Goal: Task Accomplishment & Management: Manage account settings

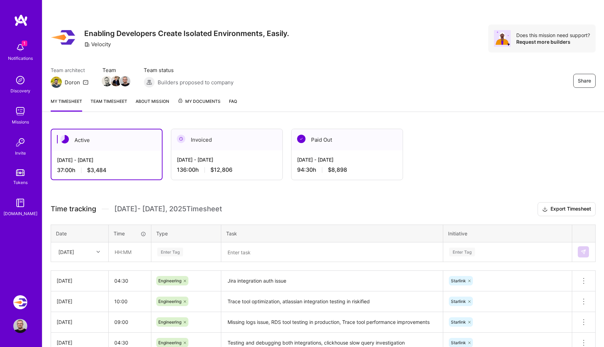
click at [16, 113] on img at bounding box center [20, 111] width 14 height 14
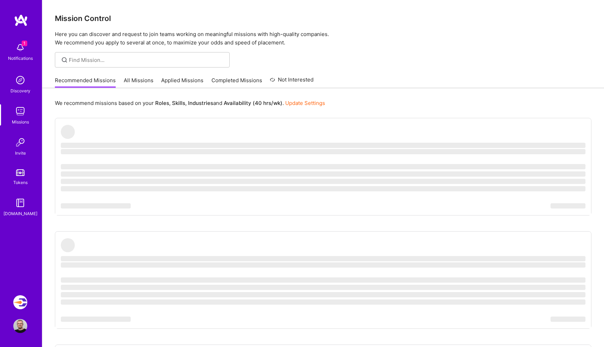
click at [130, 80] on link "All Missions" at bounding box center [139, 83] width 30 height 12
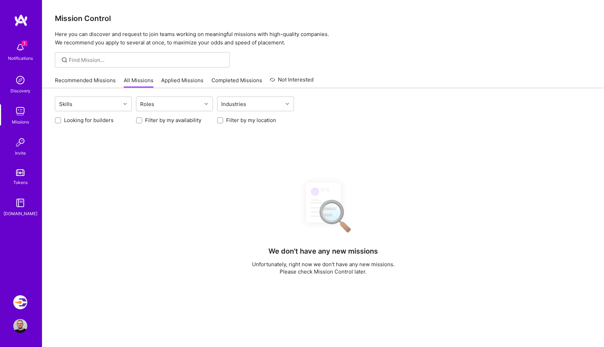
click at [61, 120] on div at bounding box center [58, 120] width 6 height 6
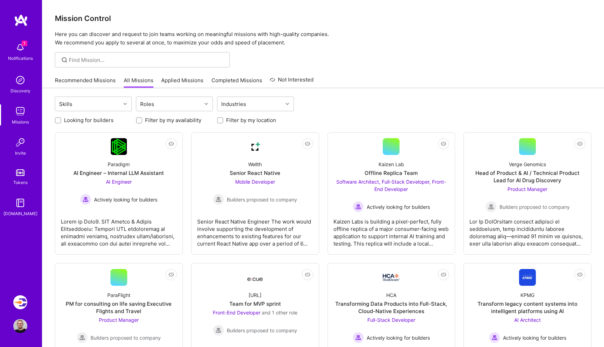
click at [93, 122] on label "Looking for builders" at bounding box center [89, 119] width 50 height 7
click at [61, 122] on input "Looking for builders" at bounding box center [58, 120] width 5 height 5
checkbox input "true"
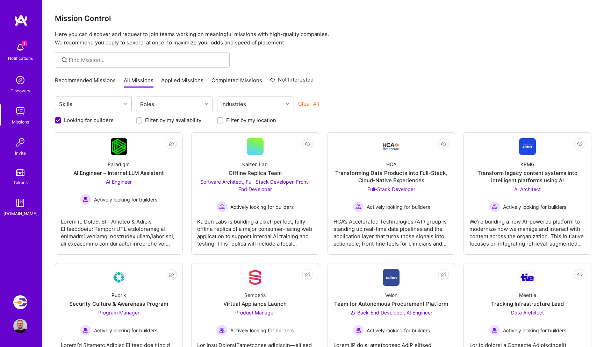
click at [223, 121] on div at bounding box center [220, 120] width 6 height 6
click at [219, 121] on input "Filter by my location" at bounding box center [221, 120] width 5 height 5
checkbox input "true"
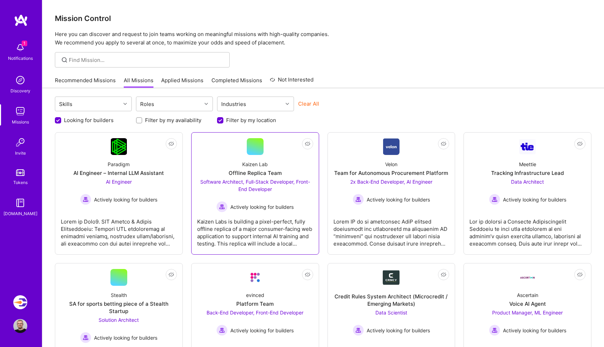
click at [262, 182] on span "Software Architect, Full-Stack Developer, Front-End Developer" at bounding box center [255, 185] width 110 height 13
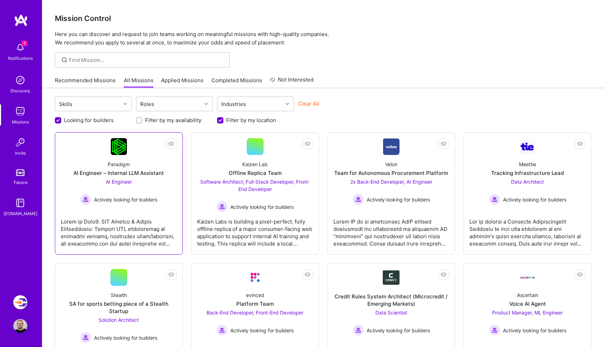
click at [163, 223] on div at bounding box center [119, 229] width 116 height 35
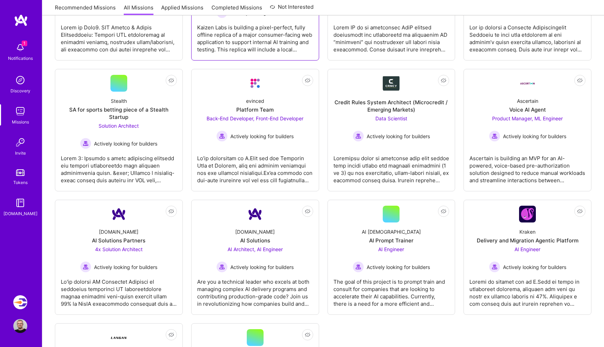
scroll to position [192, 0]
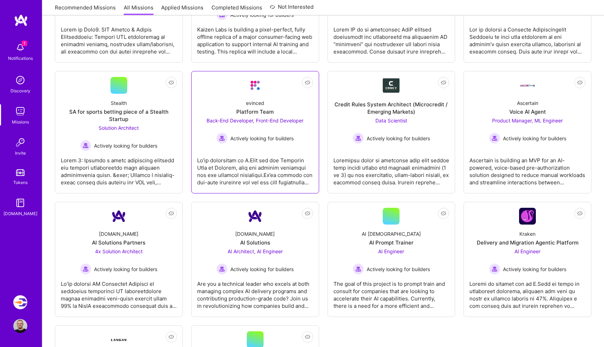
click at [256, 166] on div at bounding box center [255, 168] width 116 height 35
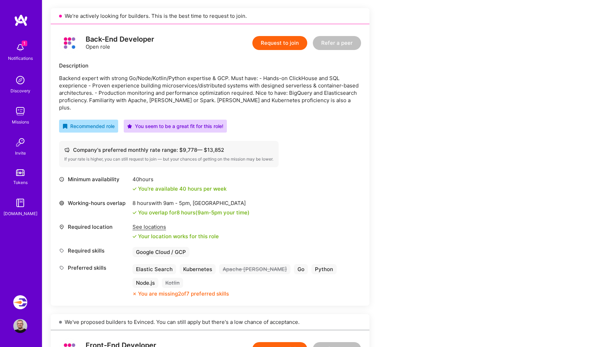
scroll to position [145, 0]
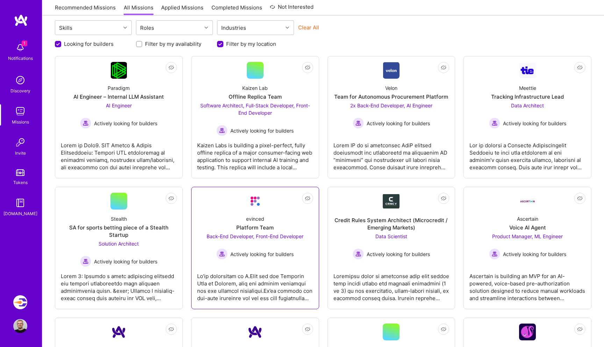
scroll to position [75, 0]
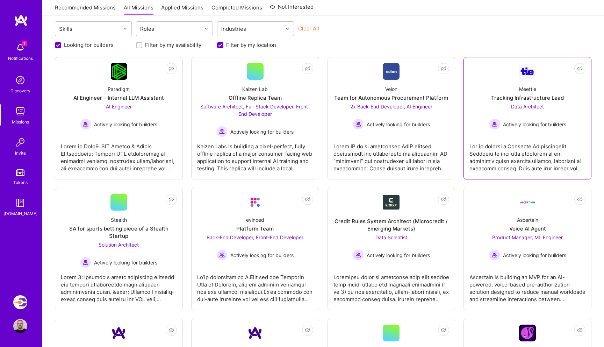
click at [487, 170] on div at bounding box center [528, 154] width 116 height 35
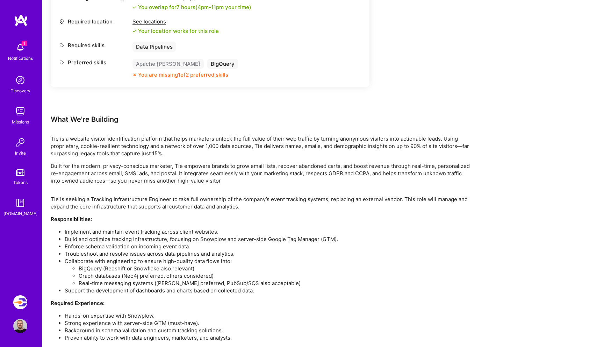
scroll to position [355, 0]
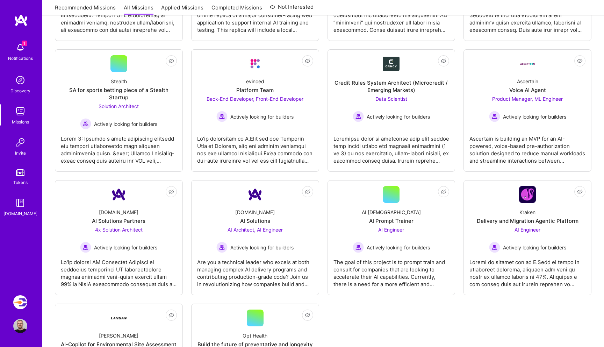
scroll to position [220, 0]
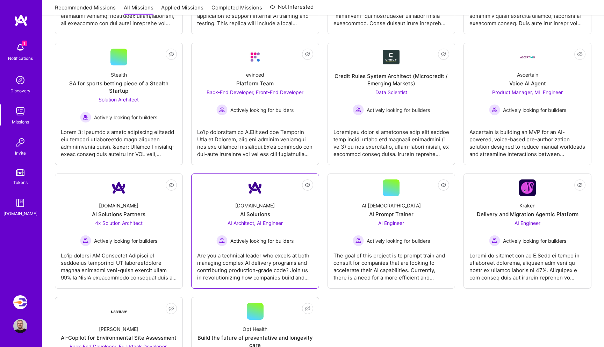
click at [234, 265] on div "Are you a technical leader who excels at both managing complex AI delivery prog…" at bounding box center [255, 263] width 116 height 35
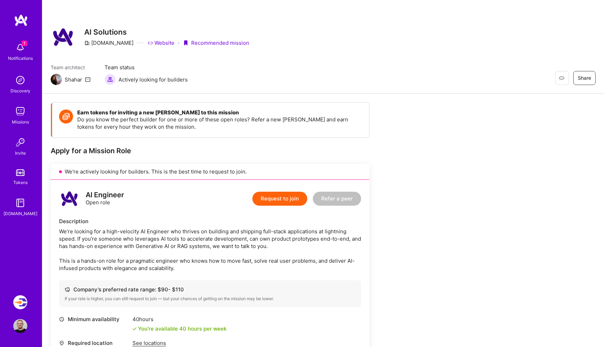
click at [21, 325] on img at bounding box center [20, 326] width 14 height 14
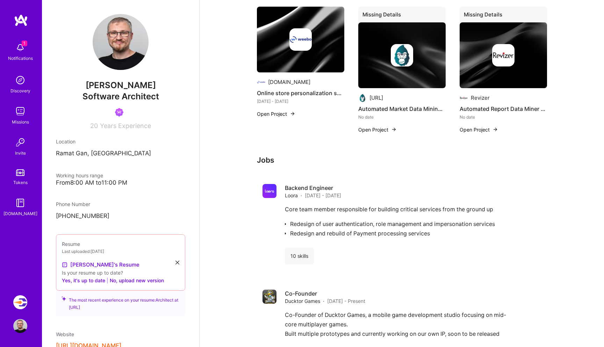
scroll to position [726, 0]
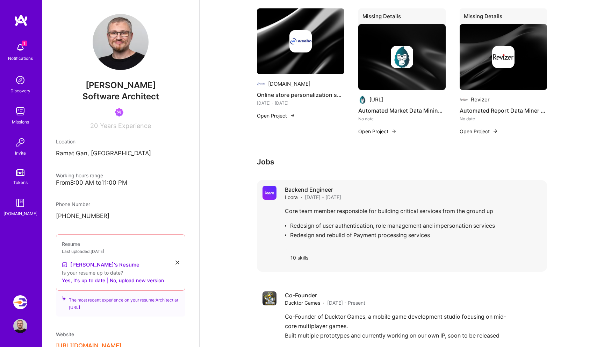
click at [296, 206] on div "Core team member responsible for building critical services from the ground up …" at bounding box center [413, 224] width 257 height 37
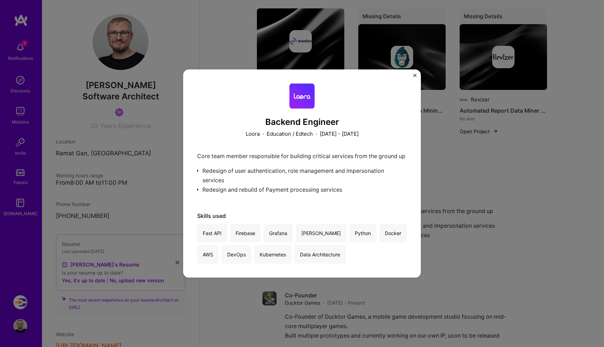
click at [415, 74] on img "Close" at bounding box center [414, 75] width 3 height 3
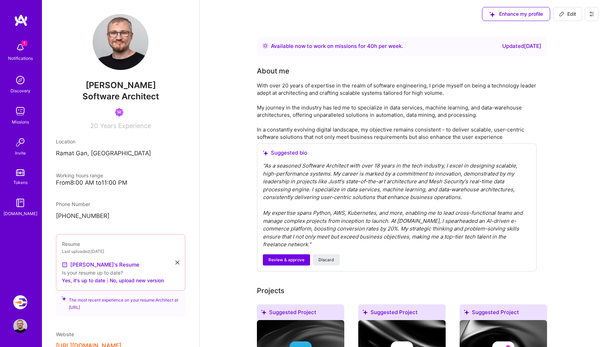
click at [557, 15] on button "Edit" at bounding box center [567, 14] width 29 height 14
select select "IL"
select select "Right Now"
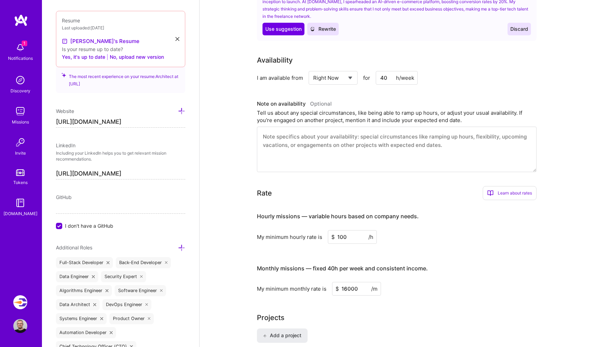
scroll to position [339, 0]
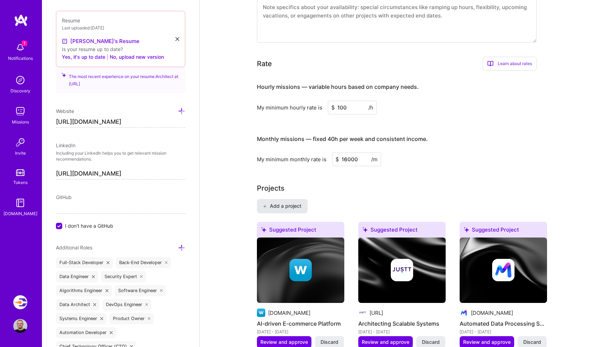
click at [291, 206] on span "Add a project" at bounding box center [282, 205] width 38 height 7
click at [21, 295] on div "1 Notifications Discovery Missions Invite Tokens [DOMAIN_NAME] Velocity: Enabli…" at bounding box center [21, 173] width 42 height 347
click at [22, 299] on img at bounding box center [20, 302] width 14 height 14
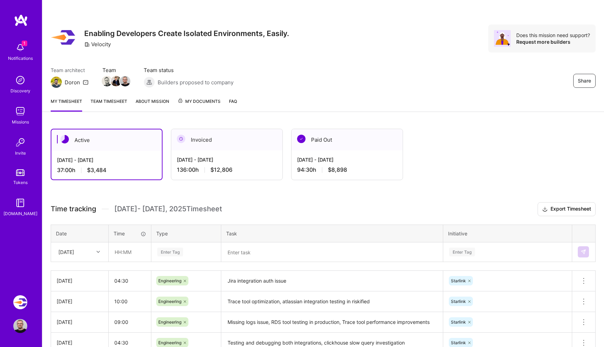
click at [154, 102] on link "About Mission" at bounding box center [153, 105] width 34 height 14
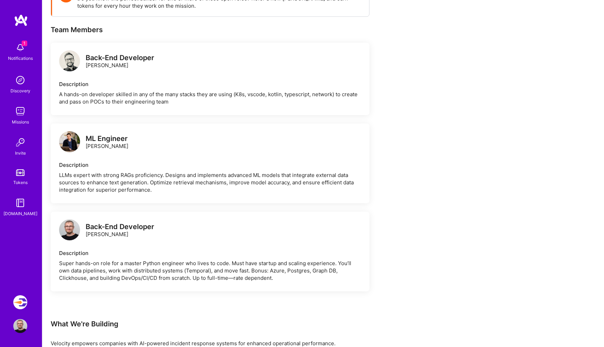
scroll to position [147, 0]
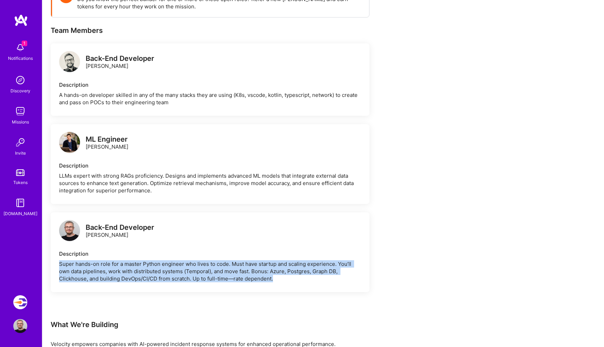
drag, startPoint x: 296, startPoint y: 279, endPoint x: 59, endPoint y: 264, distance: 236.8
click at [59, 264] on div "Super hands-on role for a master Python engineer who lives to code. Must have s…" at bounding box center [210, 271] width 302 height 22
copy div "Super hands-on role for a master Python engineer who lives to code. Must have s…"
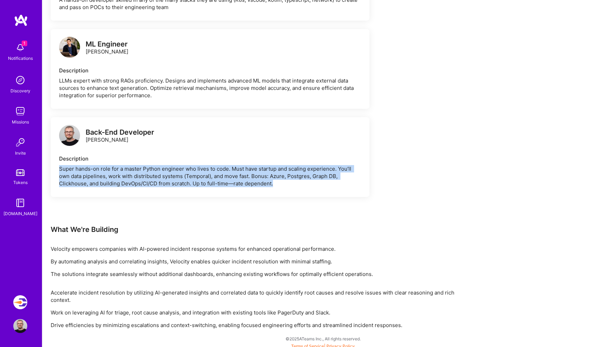
scroll to position [241, 0]
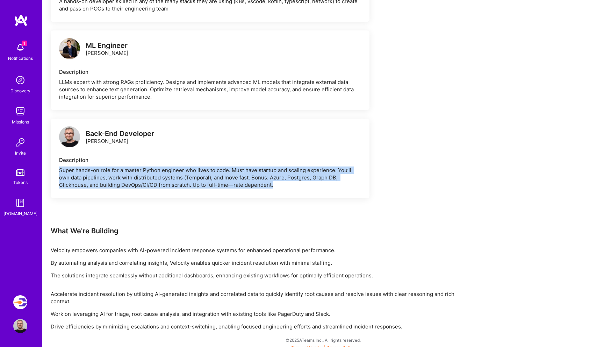
copy div "Super hands-on role for a master Python engineer who lives to code. Must have s…"
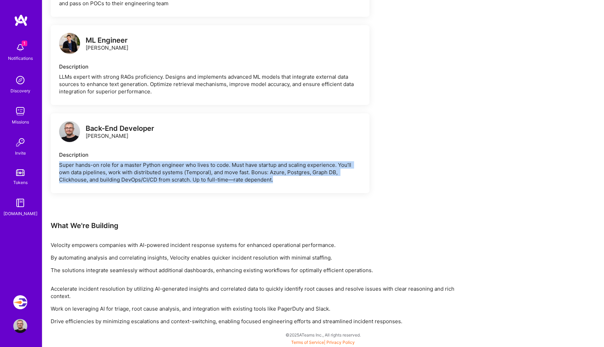
click at [21, 323] on img at bounding box center [20, 326] width 14 height 14
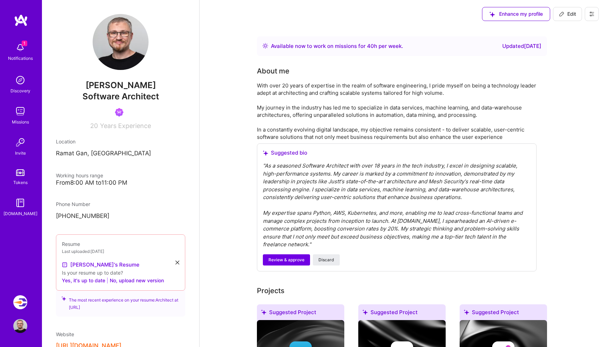
click at [570, 10] on span "Edit" at bounding box center [567, 13] width 17 height 7
select select "IL"
select select "Right Now"
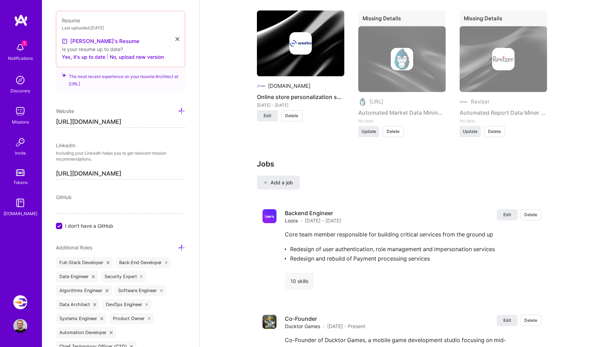
scroll to position [980, 0]
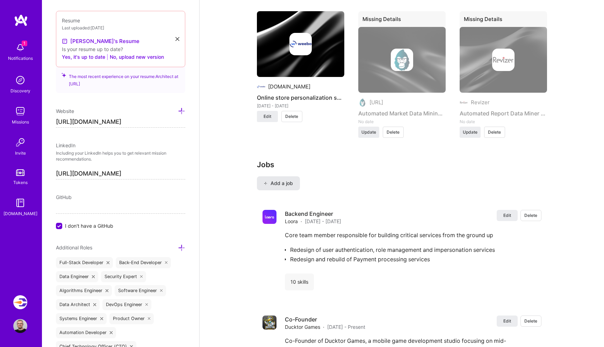
click at [285, 181] on span "Add a job" at bounding box center [278, 183] width 29 height 7
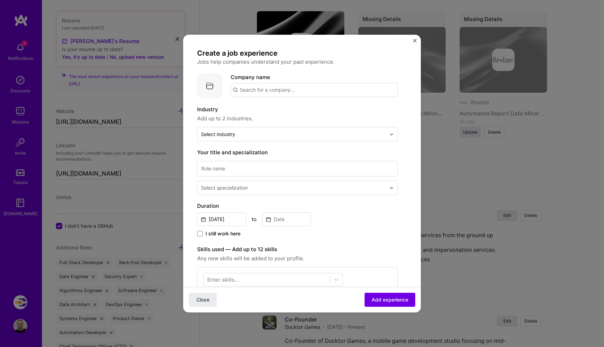
click at [286, 89] on input "text" at bounding box center [314, 90] width 167 height 14
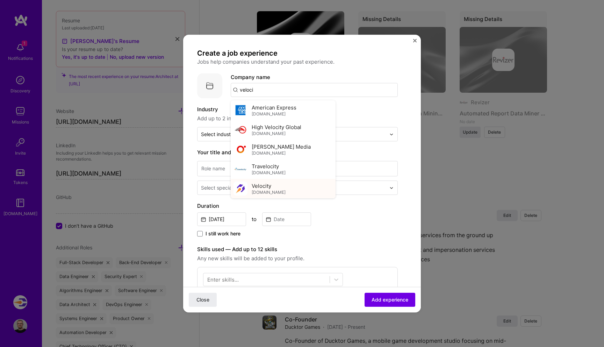
click at [270, 184] on span "Velocity" at bounding box center [262, 185] width 20 height 7
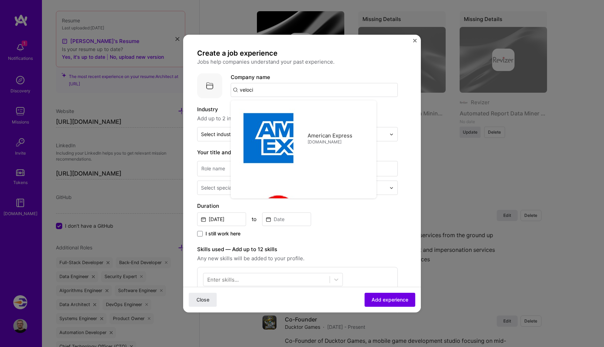
type input "Velocity"
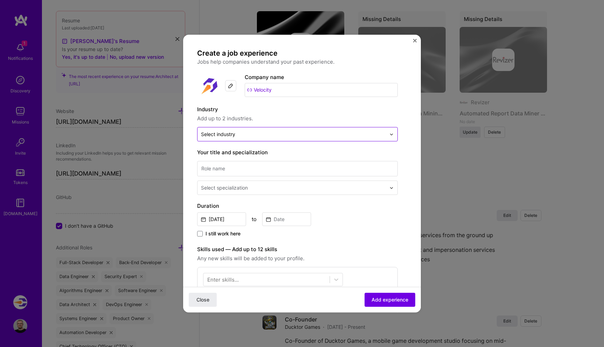
click at [247, 136] on input "text" at bounding box center [293, 133] width 185 height 7
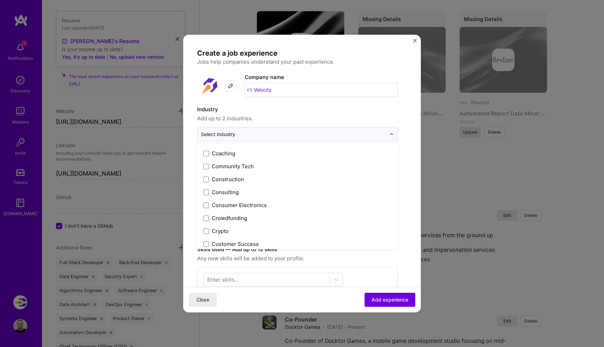
scroll to position [429, 0]
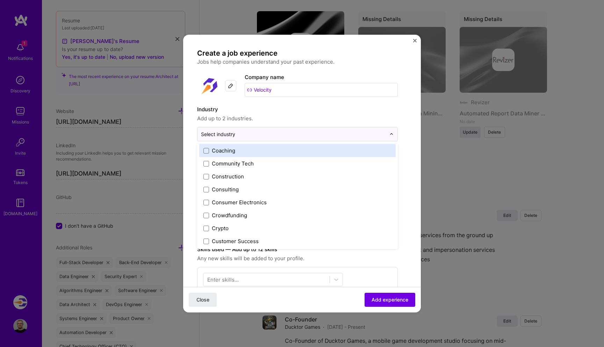
click at [279, 113] on label "Industry" at bounding box center [297, 109] width 201 height 8
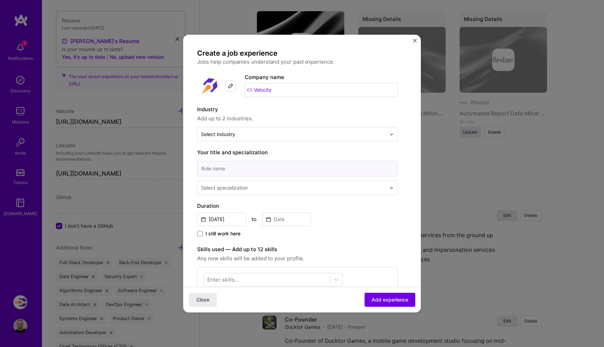
click at [289, 165] on input at bounding box center [297, 168] width 201 height 15
type input "Backend Engineer"
click at [290, 186] on input "text" at bounding box center [294, 187] width 186 height 7
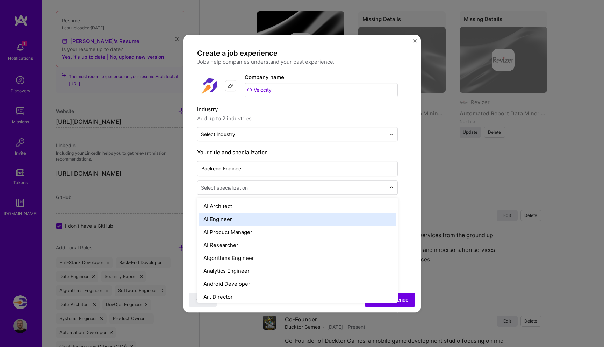
click at [298, 218] on div "AI Engineer" at bounding box center [297, 219] width 196 height 13
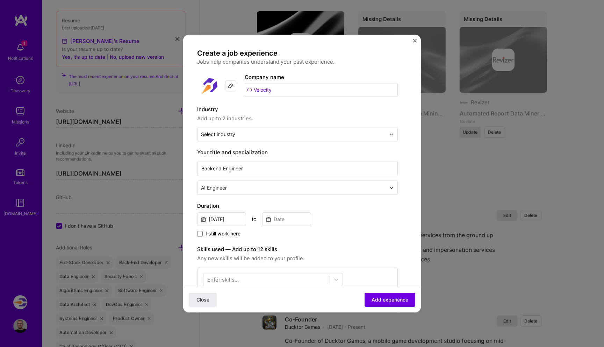
click at [210, 235] on span "I still work here" at bounding box center [223, 233] width 35 height 7
click at [0, 0] on input "I still work here" at bounding box center [0, 0] width 0 height 0
click at [233, 214] on input "[DATE]" at bounding box center [221, 219] width 49 height 14
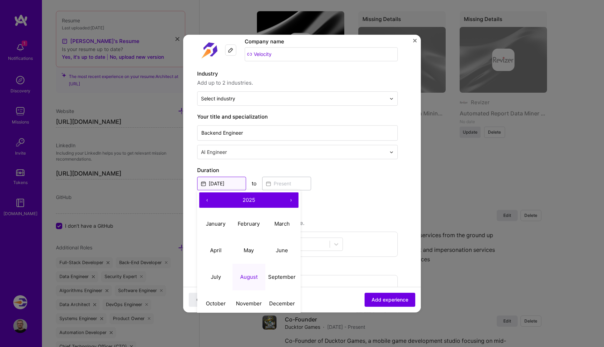
scroll to position [39, 0]
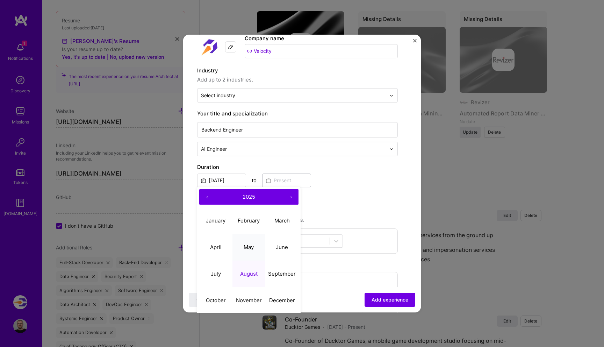
click at [249, 245] on abbr "May" at bounding box center [249, 247] width 10 height 7
type input "[DATE]"
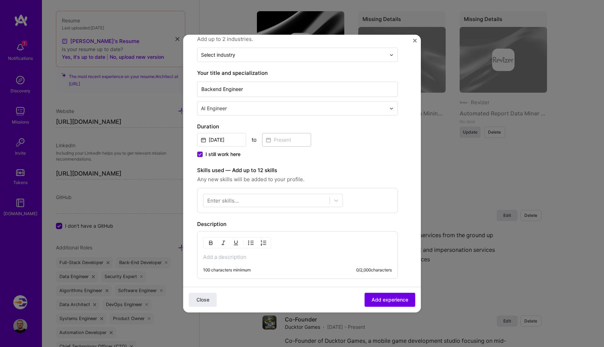
scroll to position [81, 0]
click at [261, 198] on div at bounding box center [266, 199] width 126 height 12
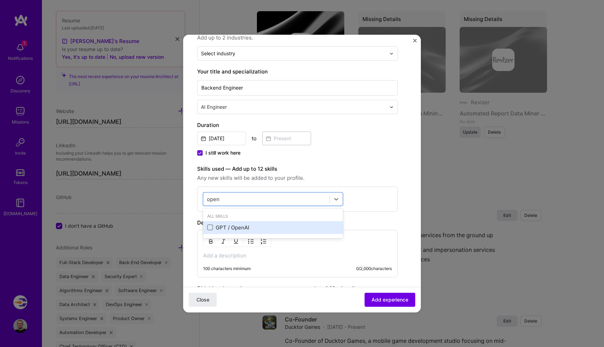
click at [208, 228] on span at bounding box center [210, 228] width 6 height 6
click at [0, 0] on input "checkbox" at bounding box center [0, 0] width 0 height 0
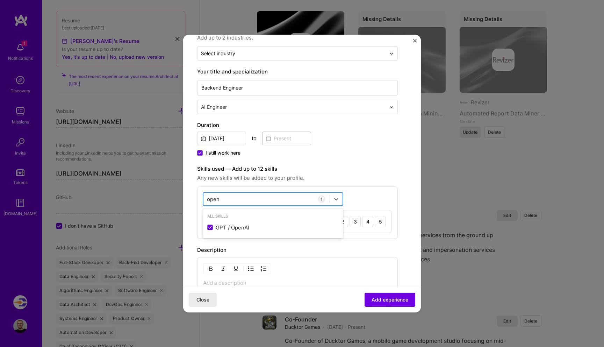
click at [250, 196] on div "open open" at bounding box center [266, 199] width 126 height 12
type input "o"
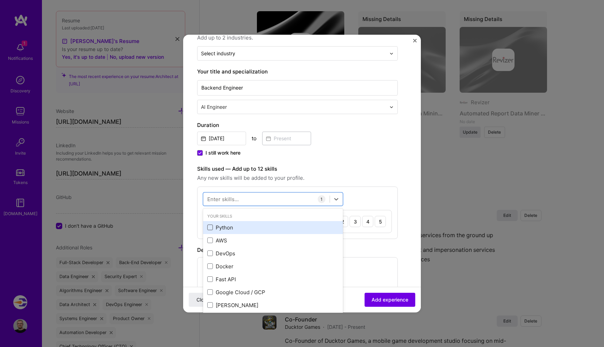
click at [211, 227] on span at bounding box center [210, 228] width 6 height 6
click at [0, 0] on input "checkbox" at bounding box center [0, 0] width 0 height 0
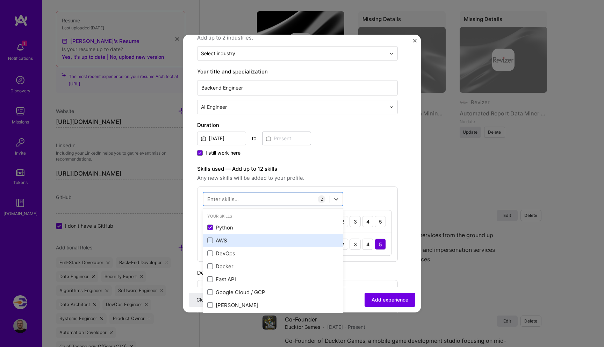
click at [209, 243] on div "AWS" at bounding box center [272, 240] width 131 height 7
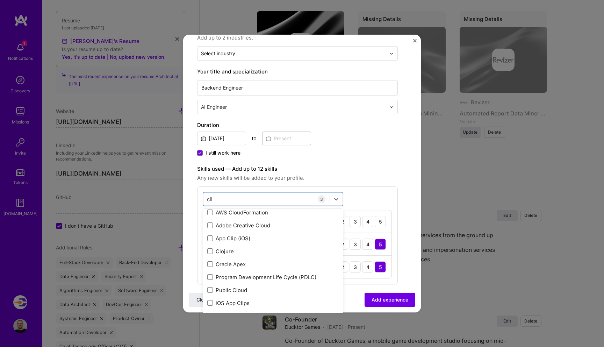
scroll to position [0, 0]
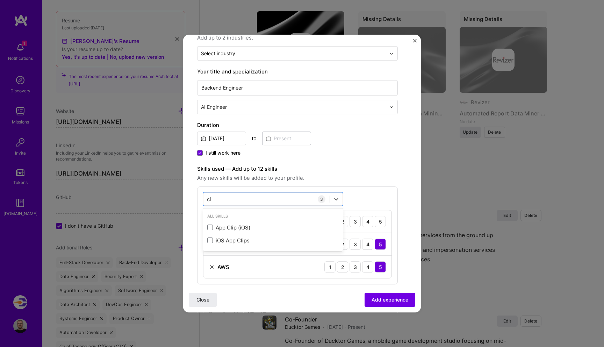
type input "c"
type input "C"
click at [276, 217] on div "No options" at bounding box center [273, 216] width 140 height 13
click at [352, 155] on div "I still work here" at bounding box center [297, 153] width 201 height 8
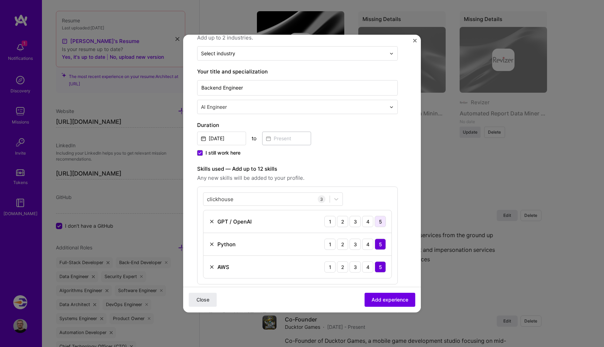
click at [379, 222] on div "5" at bounding box center [380, 221] width 11 height 11
click at [280, 202] on div "clickhouse clickhouse" at bounding box center [266, 199] width 126 height 12
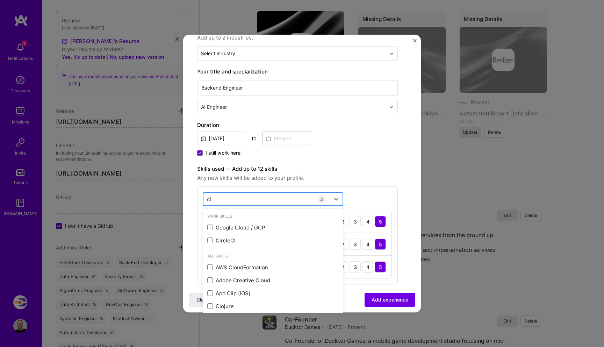
type input "c"
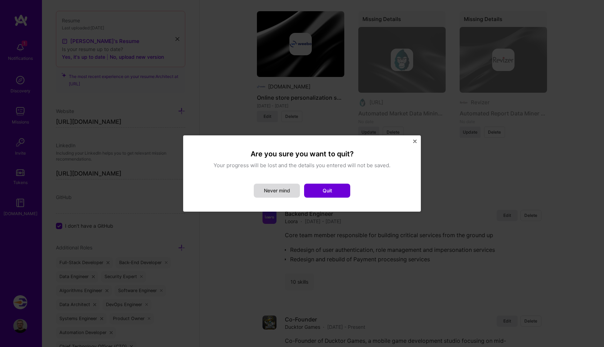
click at [258, 190] on button "Never mind" at bounding box center [277, 191] width 46 height 14
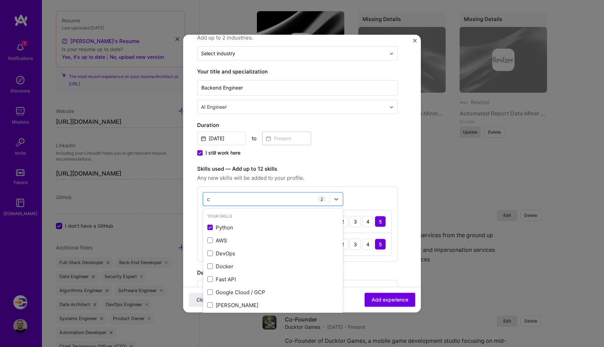
click at [399, 187] on div "Create a job experience Jobs help companies understand your past experience. Co…" at bounding box center [302, 203] width 210 height 471
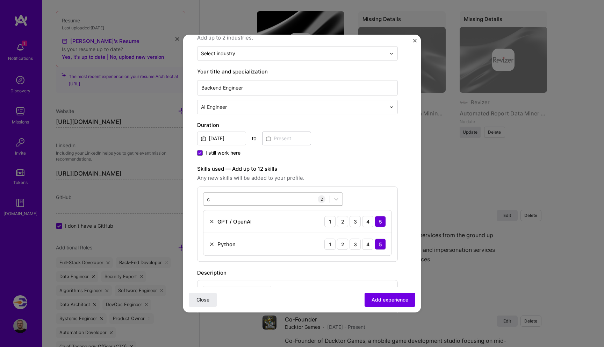
click at [257, 197] on div "c c" at bounding box center [266, 199] width 126 height 12
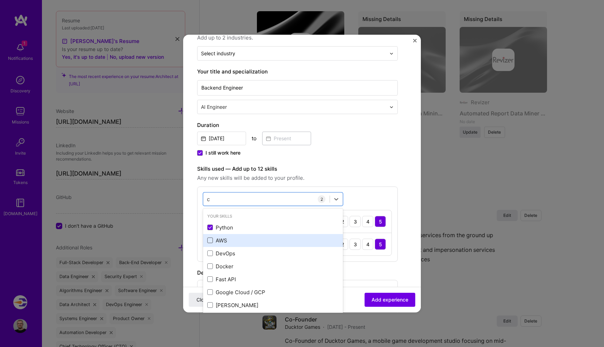
click at [209, 239] on span at bounding box center [210, 241] width 6 height 6
click at [0, 0] on input "checkbox" at bounding box center [0, 0] width 0 height 0
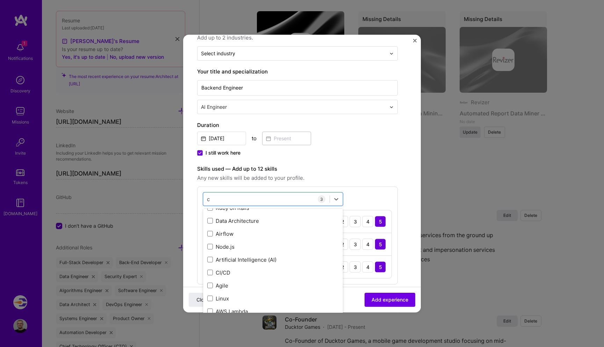
scroll to position [191, 0]
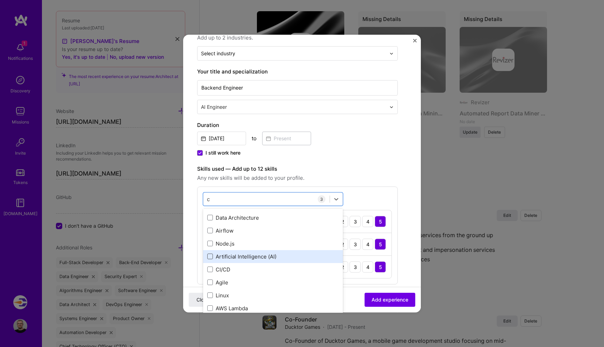
click at [212, 257] on span at bounding box center [210, 257] width 6 height 6
click at [0, 0] on input "checkbox" at bounding box center [0, 0] width 0 height 0
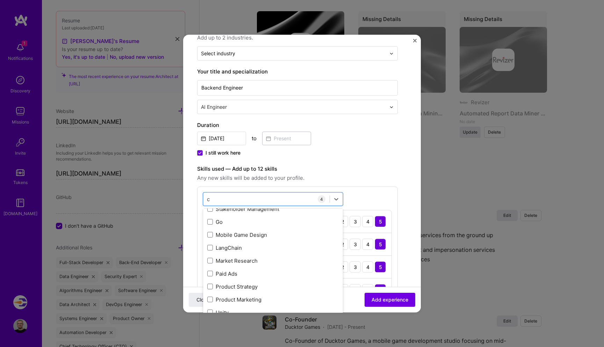
scroll to position [1379, 0]
click at [209, 246] on span at bounding box center [210, 246] width 6 height 6
click at [0, 0] on input "checkbox" at bounding box center [0, 0] width 0 height 0
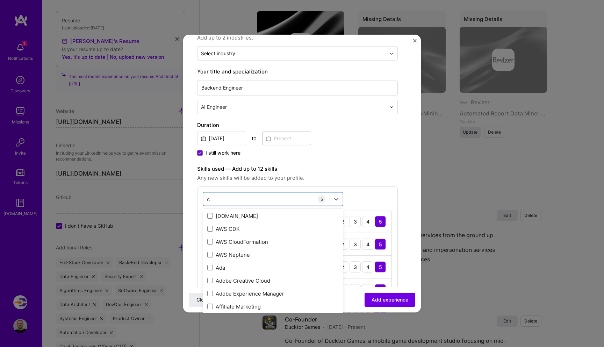
scroll to position [1566, 0]
click at [210, 255] on span at bounding box center [210, 253] width 6 height 6
click at [0, 0] on input "checkbox" at bounding box center [0, 0] width 0 height 0
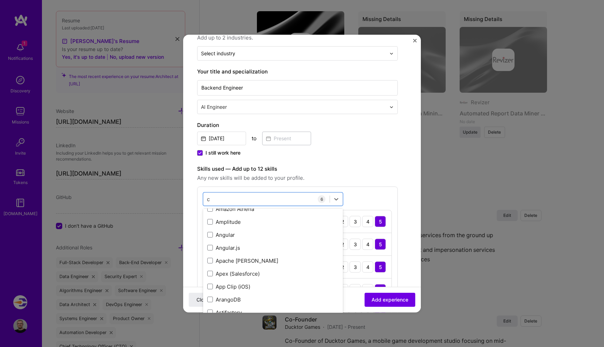
scroll to position [1677, 0]
click at [208, 261] on span at bounding box center [210, 259] width 6 height 6
click at [0, 0] on input "checkbox" at bounding box center [0, 0] width 0 height 0
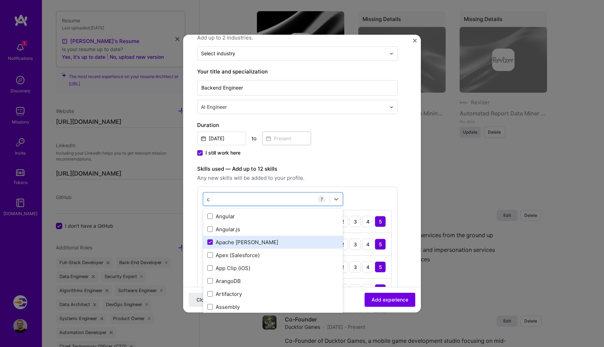
scroll to position [1701, 0]
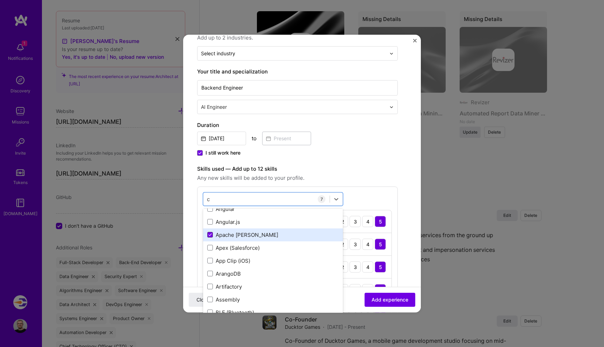
click at [210, 235] on icon at bounding box center [210, 235] width 3 height 2
click at [0, 0] on input "checkbox" at bounding box center [0, 0] width 0 height 0
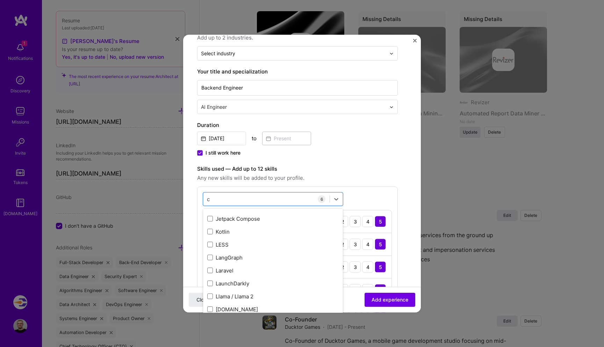
scroll to position [2686, 0]
click at [210, 260] on span at bounding box center [210, 259] width 6 height 6
click at [0, 0] on input "checkbox" at bounding box center [0, 0] width 0 height 0
click at [381, 166] on label "Skills used — Add up to 12 skills" at bounding box center [297, 169] width 201 height 8
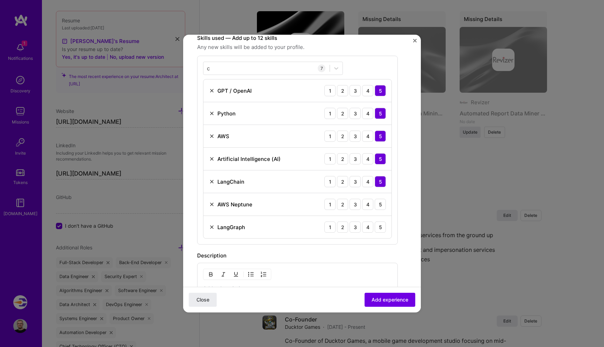
scroll to position [212, 0]
click at [384, 204] on div "5" at bounding box center [380, 203] width 11 height 11
click at [367, 226] on div "4" at bounding box center [367, 226] width 11 height 11
click at [381, 227] on div "5" at bounding box center [380, 226] width 11 height 11
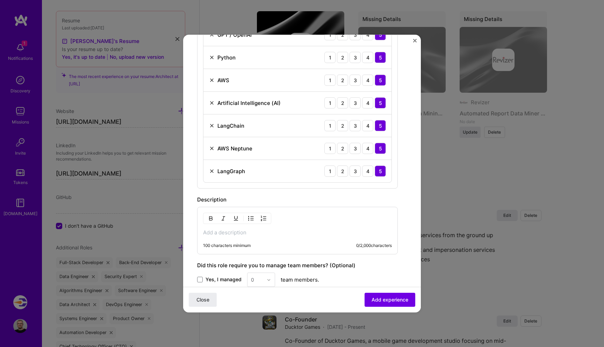
scroll to position [274, 0]
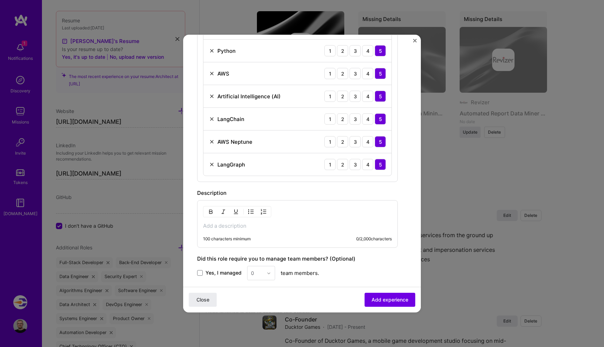
click at [306, 226] on p at bounding box center [297, 225] width 189 height 7
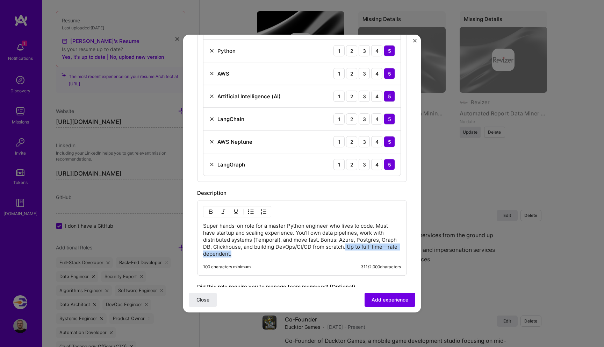
drag, startPoint x: 345, startPoint y: 244, endPoint x: 353, endPoint y: 256, distance: 14.4
click at [353, 256] on p "Super hands-on role for a master Python engineer who lives to code. Must have s…" at bounding box center [302, 239] width 198 height 35
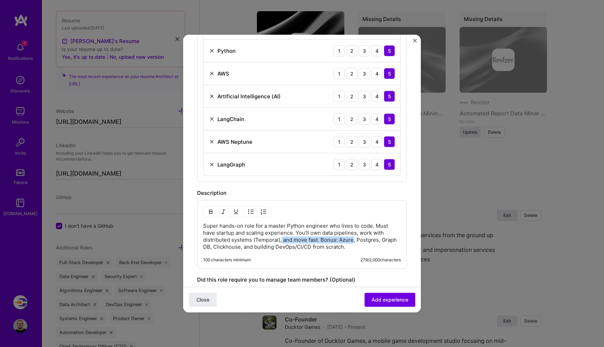
drag, startPoint x: 282, startPoint y: 239, endPoint x: 355, endPoint y: 238, distance: 72.7
click at [355, 239] on p "Super hands-on role for a master Python engineer who lives to code. Must have s…" at bounding box center [302, 236] width 198 height 28
click at [277, 226] on p "Super hands-on role for a master Python engineer who lives to code. Must have s…" at bounding box center [302, 236] width 198 height 28
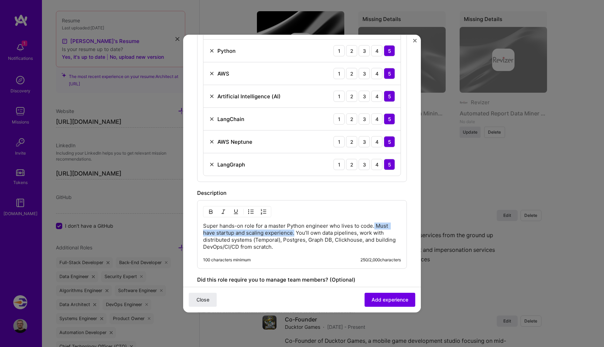
drag, startPoint x: 373, startPoint y: 225, endPoint x: 294, endPoint y: 230, distance: 78.9
click at [294, 230] on p "Super hands-on role for a master Python engineer who lives to code. Must have s…" at bounding box center [302, 236] width 198 height 28
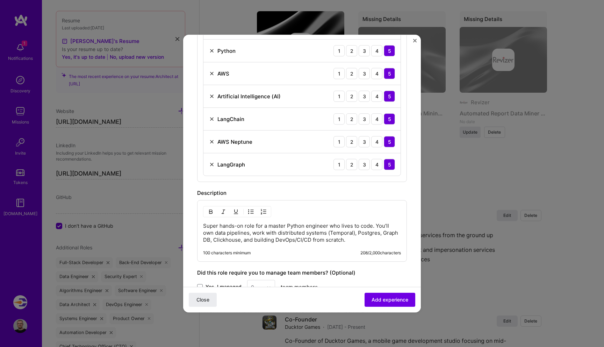
click at [380, 226] on p "Super hands-on role for a master Python engineer who lives to code. You’ll own …" at bounding box center [302, 232] width 198 height 21
click at [253, 233] on p "Super hands-on role for a master Python engineer who lives to code. owned data …" at bounding box center [302, 232] width 198 height 21
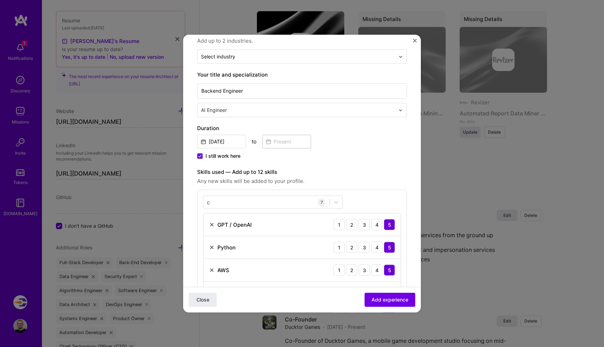
scroll to position [77, 0]
click at [404, 303] on button "Add experience" at bounding box center [390, 300] width 51 height 14
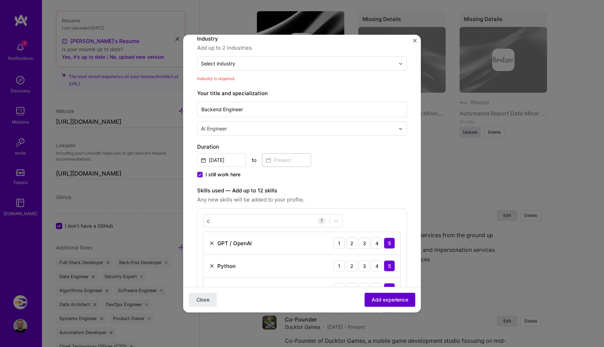
scroll to position [71, 0]
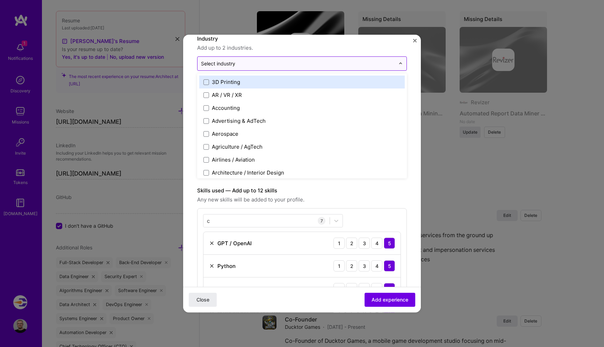
click at [310, 67] on input "text" at bounding box center [298, 63] width 194 height 7
type input "dev"
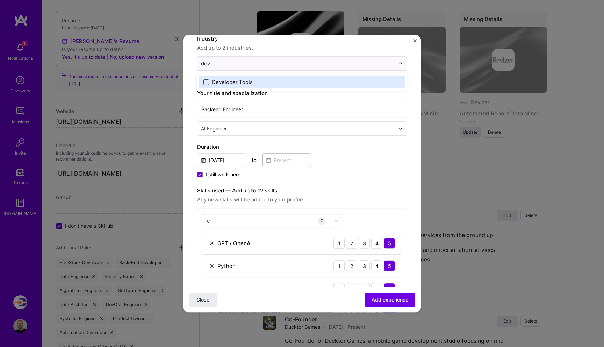
click at [206, 82] on span at bounding box center [206, 82] width 6 height 6
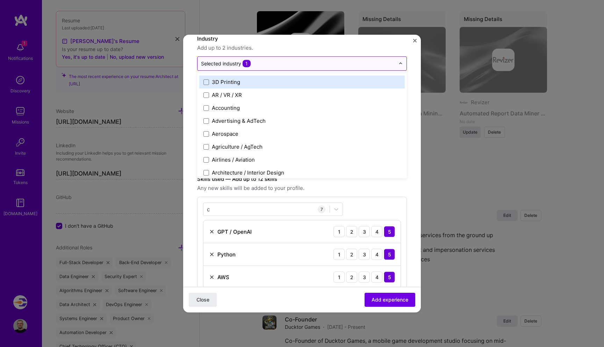
click at [292, 60] on input "text" at bounding box center [298, 63] width 194 height 7
type input "b2b"
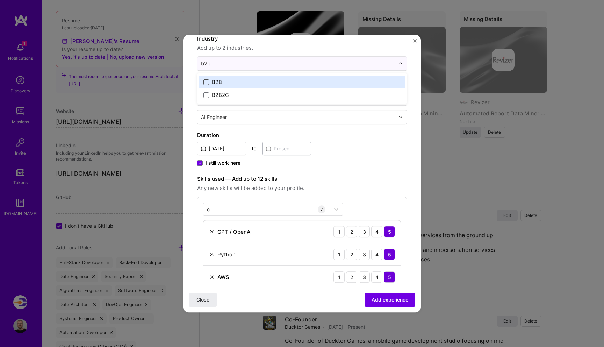
click at [207, 80] on span at bounding box center [206, 82] width 6 height 6
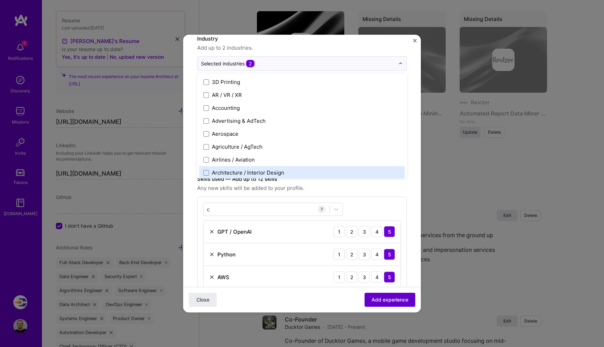
click at [391, 301] on span "Add experience" at bounding box center [390, 299] width 37 height 7
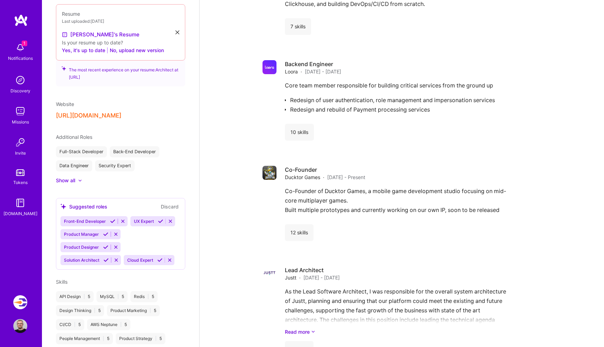
scroll to position [946, 0]
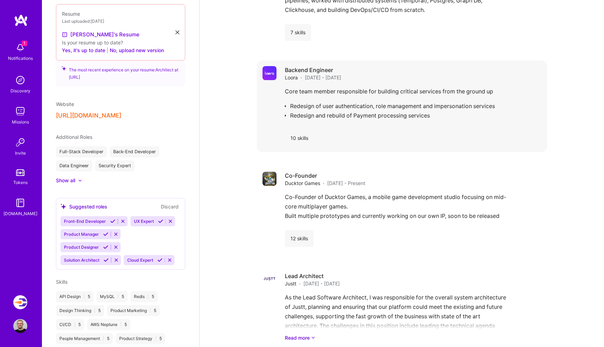
click at [520, 101] on div "Core team member responsible for building critical services from the ground up …" at bounding box center [413, 105] width 257 height 37
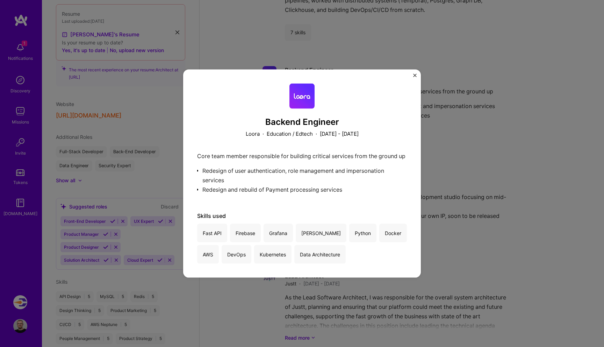
click at [417, 77] on div "Backend Engineer Loora · Education / Edtech · [DATE] - [DATE] Core team member …" at bounding box center [302, 174] width 238 height 208
click at [412, 75] on div "Backend Engineer Loora · Education / Edtech · [DATE] - [DATE] Core team member …" at bounding box center [302, 174] width 238 height 208
click at [416, 73] on div "Backend Engineer Loora · Education / Edtech · [DATE] - [DATE] Core team member …" at bounding box center [302, 174] width 238 height 208
click at [420, 70] on div "Backend Engineer Loora · Education / Edtech · [DATE] - [DATE] Core team member …" at bounding box center [302, 174] width 238 height 208
click at [415, 74] on img "Close" at bounding box center [414, 75] width 3 height 3
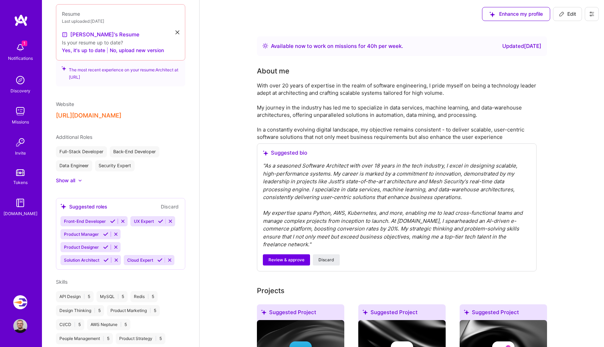
click at [18, 50] on img at bounding box center [20, 48] width 14 height 14
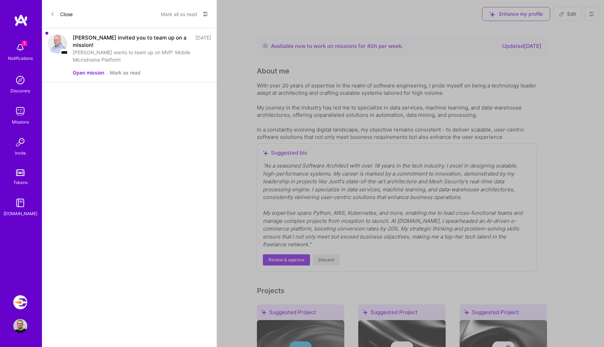
click at [127, 72] on button "Mark as read" at bounding box center [125, 72] width 31 height 7
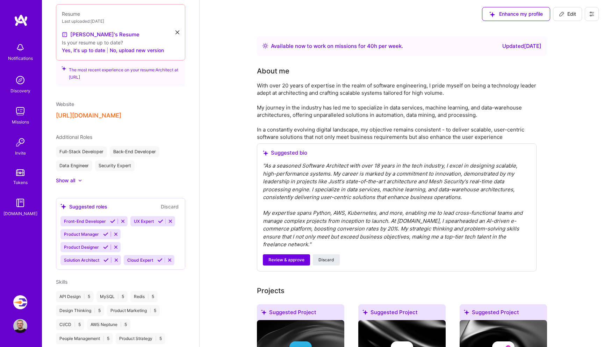
click at [22, 21] on img at bounding box center [21, 20] width 14 height 13
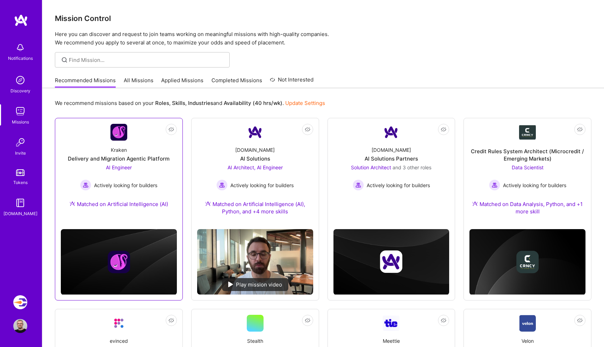
click at [130, 209] on div "Kraken Delivery and Migration Agentic Platform AI Engineer Actively looking for…" at bounding box center [119, 179] width 116 height 76
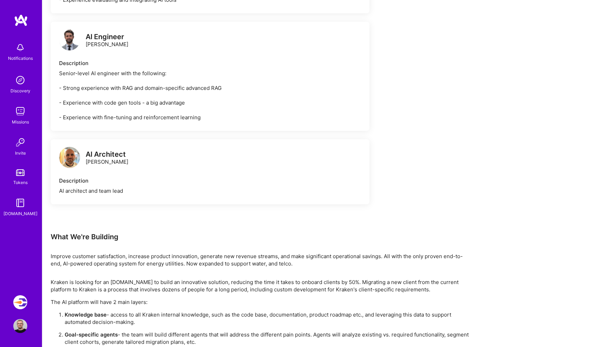
scroll to position [611, 0]
